Goal: Navigation & Orientation: Find specific page/section

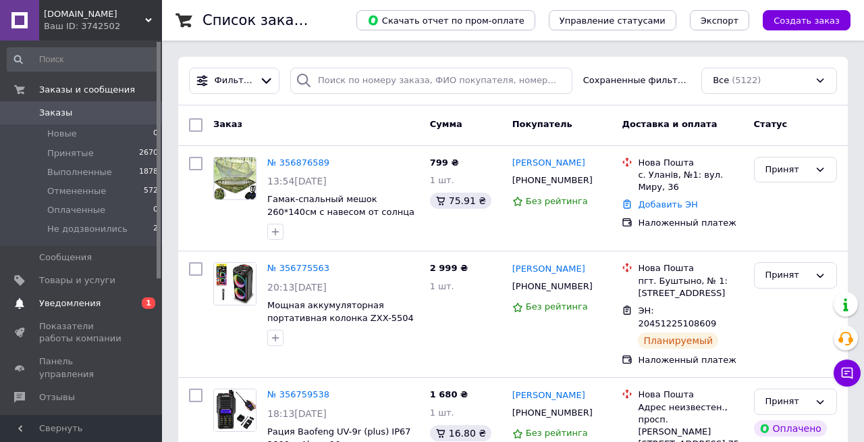
click at [102, 304] on span "Уведомления" at bounding box center [82, 303] width 86 height 12
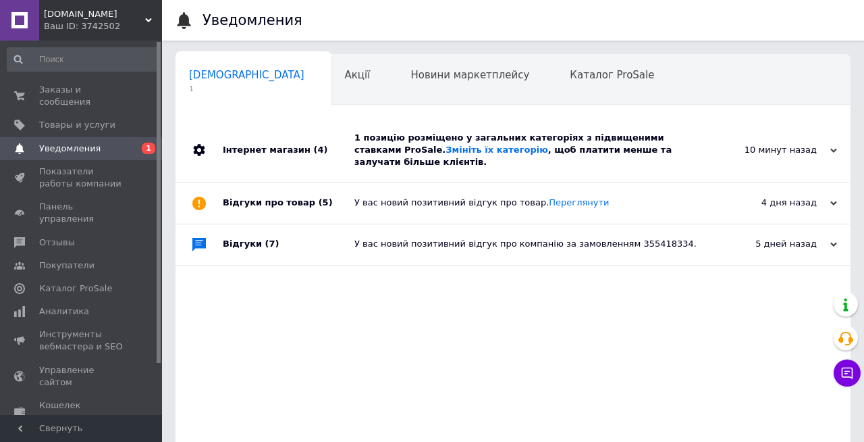
scroll to position [0, 7]
click at [537, 145] on div "1 позицію розміщено у загальних категоріях з підвищеними ставками ProSale. Змін…" at bounding box center [529, 150] width 348 height 37
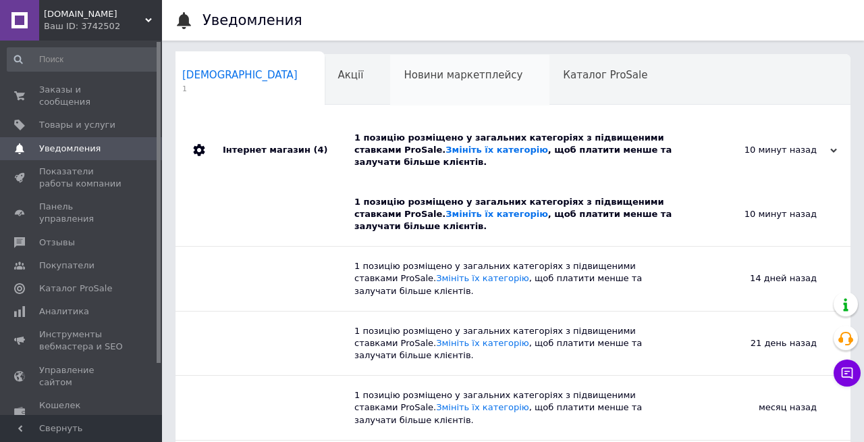
click at [404, 78] on span "Новини маркетплейсу" at bounding box center [463, 75] width 119 height 12
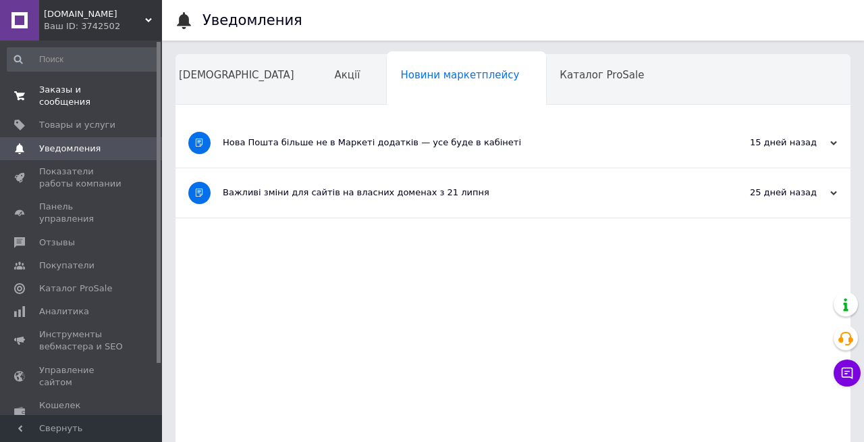
click at [93, 97] on span "Заказы и сообщения" at bounding box center [82, 96] width 86 height 24
